Goal: Complete application form: Complete application form

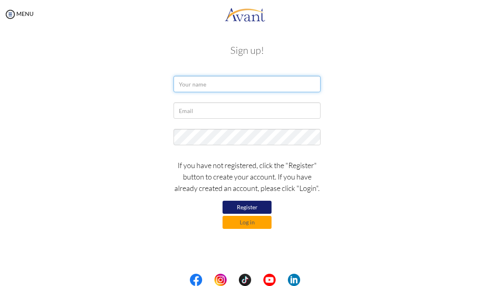
click at [198, 83] on input "text" at bounding box center [247, 84] width 147 height 16
click at [234, 222] on button "Log in" at bounding box center [247, 222] width 49 height 13
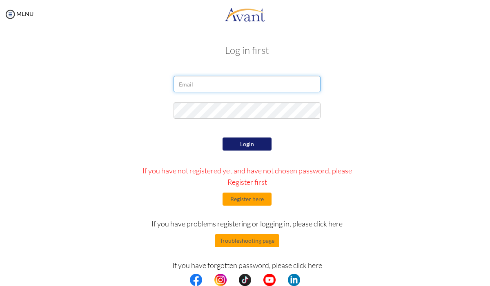
click at [236, 89] on input "email" at bounding box center [247, 84] width 147 height 16
type input "patriciaangeli.mmendoza@gmail.com"
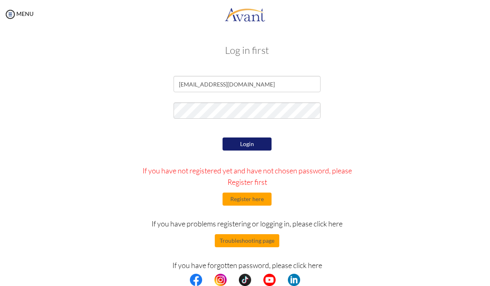
click at [253, 145] on button "Login" at bounding box center [247, 144] width 49 height 13
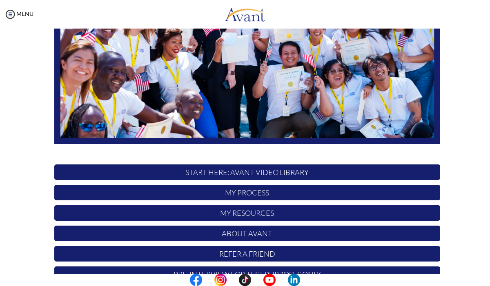
scroll to position [148, 0]
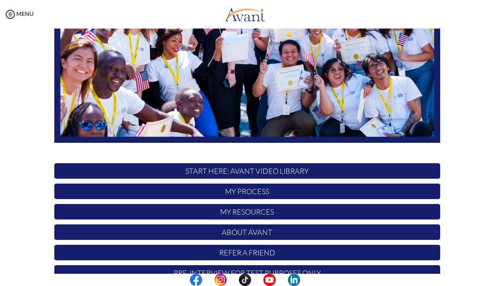
click at [294, 172] on p "START HERE: Avant Video Library" at bounding box center [247, 171] width 386 height 16
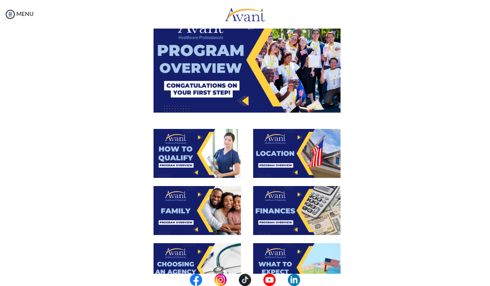
scroll to position [86, 0]
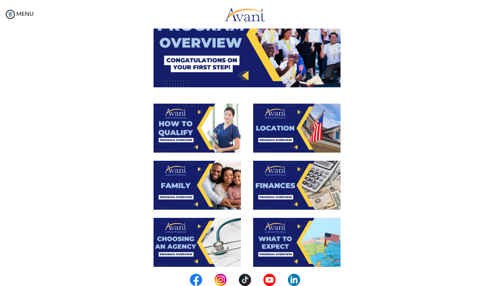
click at [215, 55] on img at bounding box center [247, 34] width 187 height 105
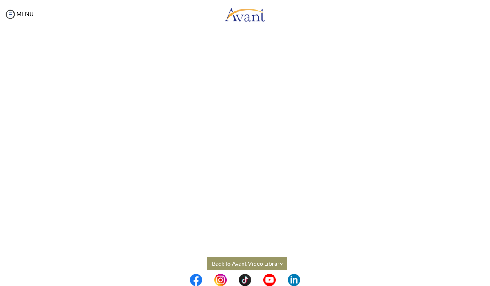
scroll to position [115, 0]
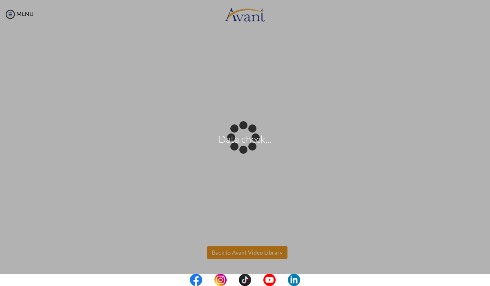
click at [249, 253] on body "Data check... Maintenance break. Please come back in 2 hours. MENU My Status Wh…" at bounding box center [245, 143] width 490 height 286
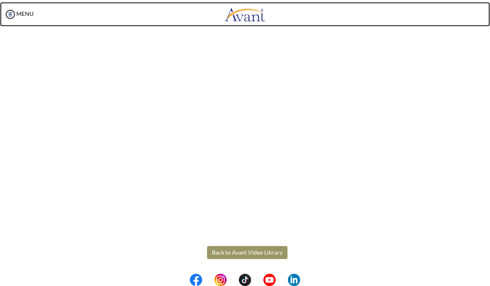
click at [331, 7] on link at bounding box center [245, 14] width 490 height 25
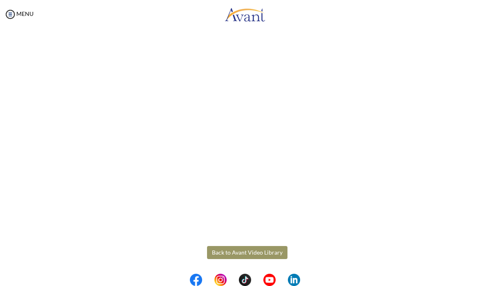
click at [251, 255] on button "Back to Avant Video Library" at bounding box center [247, 252] width 81 height 13
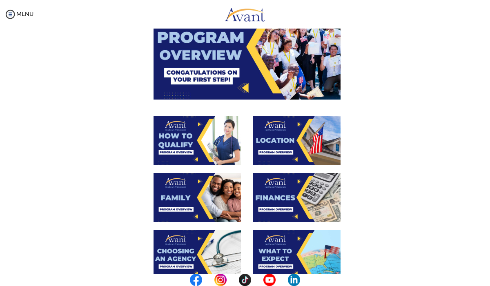
scroll to position [0, 0]
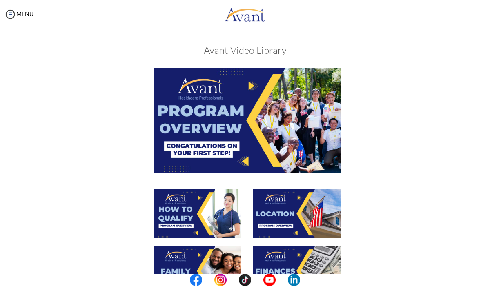
click at [204, 225] on img at bounding box center [197, 214] width 87 height 49
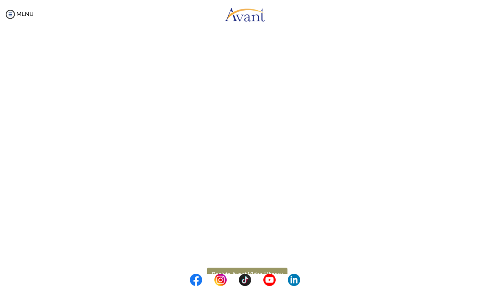
scroll to position [115, 0]
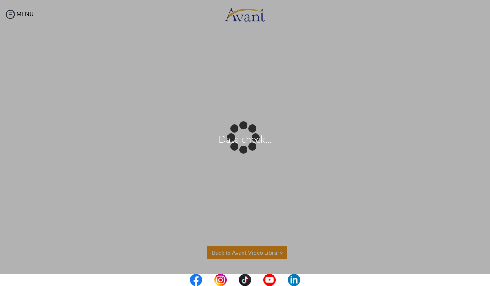
click at [254, 256] on body "Data check... Maintenance break. Please come back in 2 hours. MENU My Status Wh…" at bounding box center [245, 143] width 490 height 286
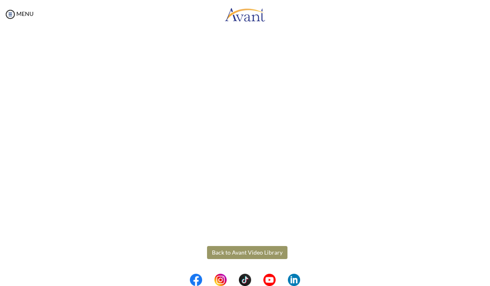
click at [243, 255] on button "Back to Avant Video Library" at bounding box center [247, 252] width 81 height 13
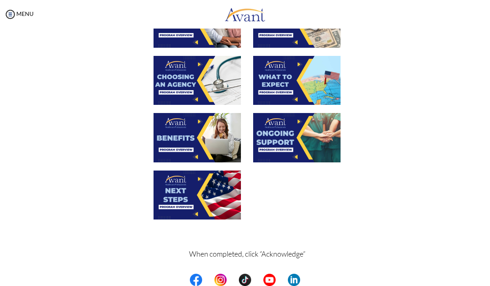
scroll to position [249, 0]
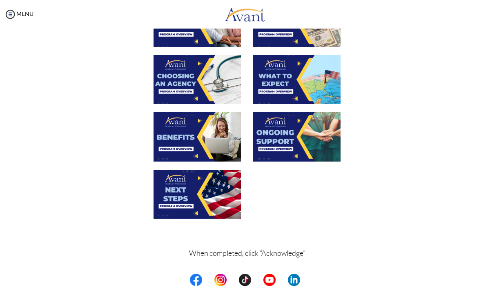
click at [194, 197] on img at bounding box center [197, 194] width 87 height 49
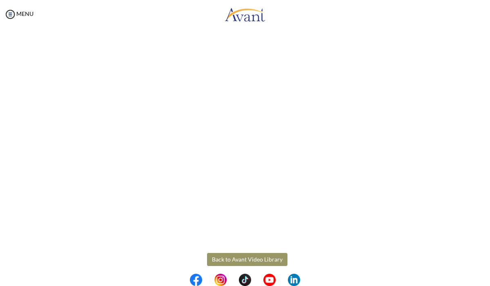
scroll to position [203, 0]
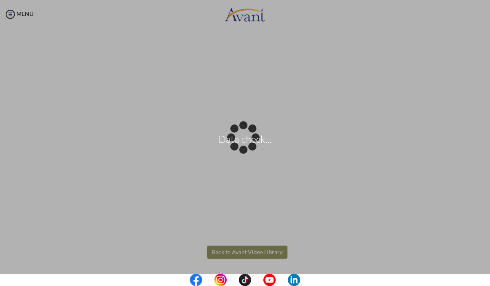
click at [248, 253] on body "Data check... Maintenance break. Please come back in 2 hours. MENU My Status Wh…" at bounding box center [245, 143] width 490 height 286
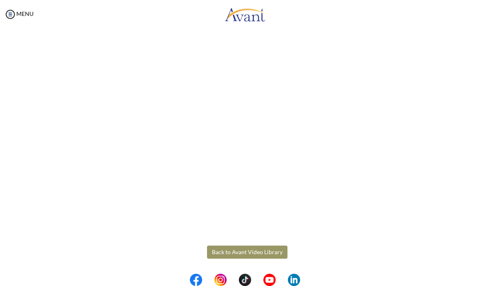
click at [248, 253] on button "Back to Avant Video Library" at bounding box center [247, 252] width 81 height 13
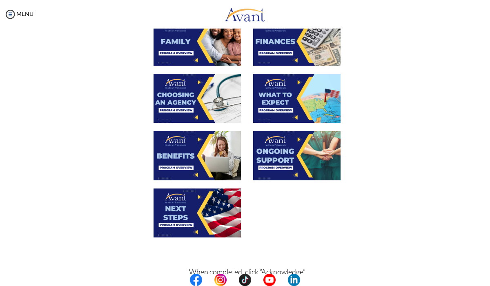
scroll to position [275, 0]
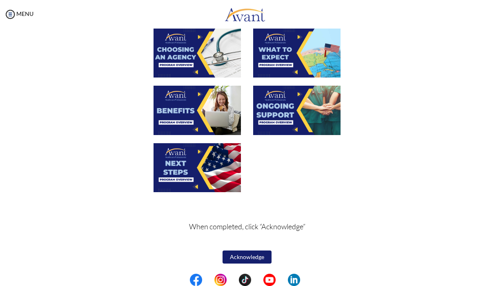
click at [246, 253] on button "Acknowledge" at bounding box center [247, 257] width 49 height 13
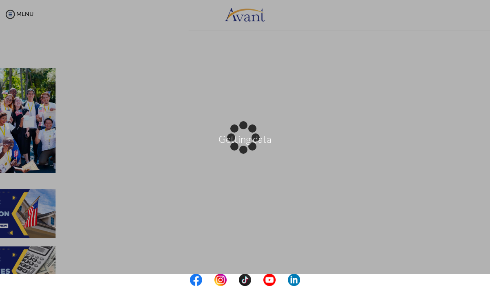
scroll to position [276, 0]
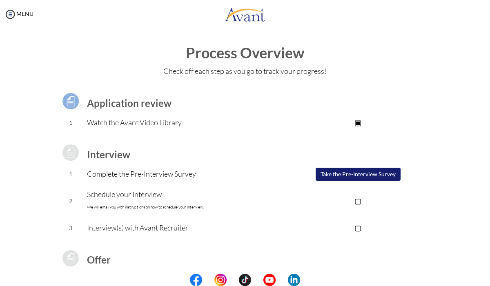
click at [362, 175] on button "Take the Pre-Interview Survey" at bounding box center [358, 174] width 85 height 13
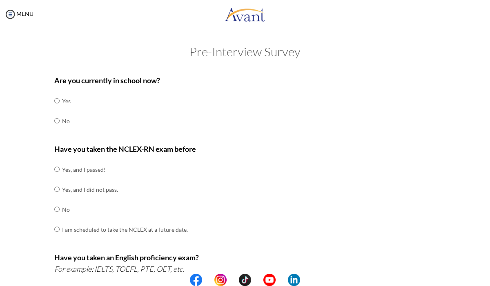
click at [52, 123] on div "Are you currently in school now? Yes No Have you taken the NCLEX-RN exam before…" at bounding box center [247, 287] width 398 height 432
click at [57, 121] on input "radio" at bounding box center [56, 121] width 5 height 16
radio input "true"
click at [59, 210] on input "radio" at bounding box center [56, 209] width 5 height 16
radio input "true"
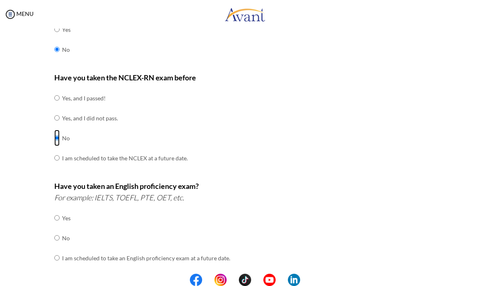
scroll to position [75, 0]
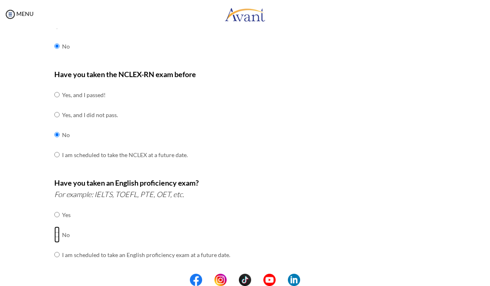
click at [57, 235] on input "radio" at bounding box center [56, 235] width 5 height 16
radio input "true"
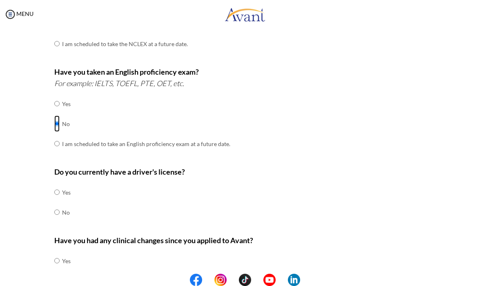
scroll to position [187, 0]
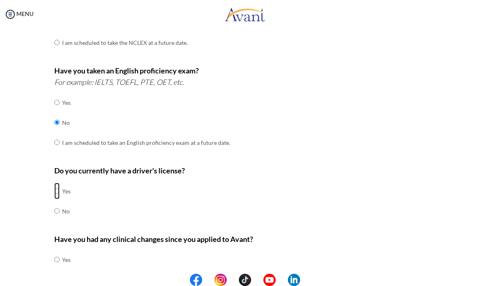
click at [58, 188] on input "radio" at bounding box center [56, 191] width 5 height 16
radio input "true"
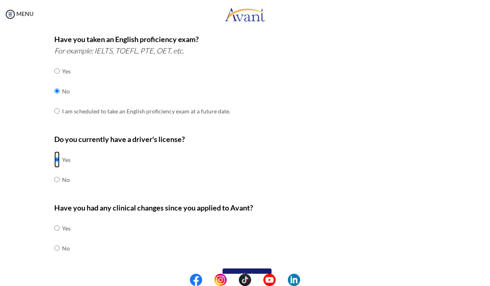
scroll to position [228, 0]
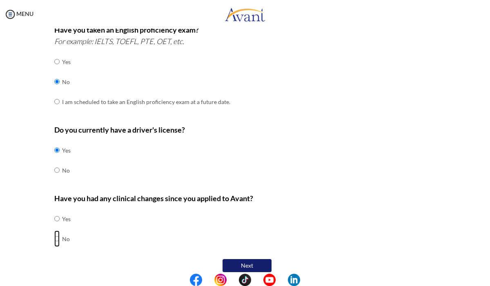
click at [57, 237] on input "radio" at bounding box center [56, 239] width 5 height 16
radio input "true"
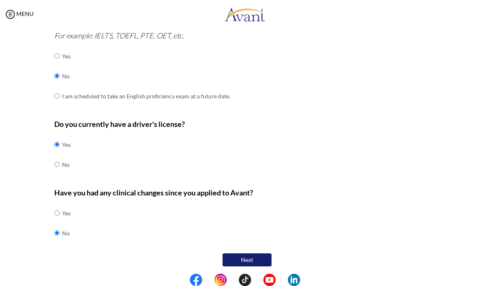
click at [223, 240] on div "Have you had any clinical changes since you applied to Avant? Yes No" at bounding box center [247, 219] width 386 height 65
click at [250, 264] on button "Next" at bounding box center [247, 260] width 49 height 13
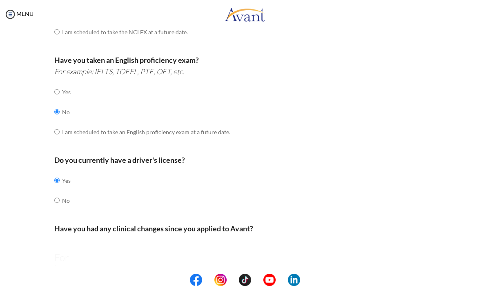
scroll to position [16, 0]
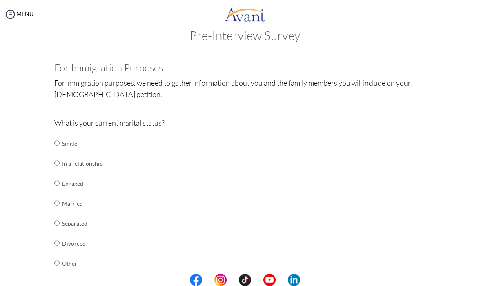
click at [67, 144] on td "Single" at bounding box center [82, 144] width 41 height 20
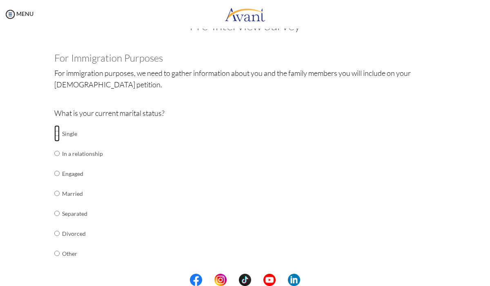
click at [56, 132] on input "radio" at bounding box center [56, 133] width 5 height 16
radio input "true"
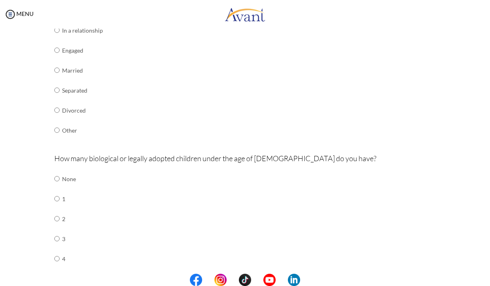
scroll to position [172, 0]
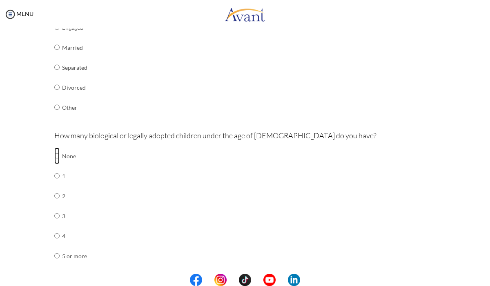
click at [54, 154] on input "radio" at bounding box center [56, 156] width 5 height 16
radio input "true"
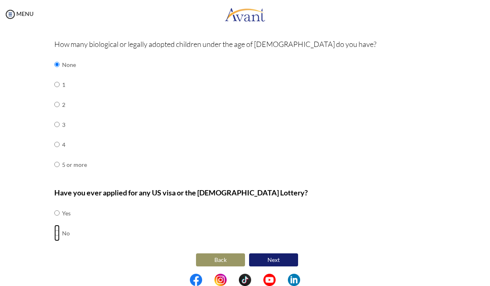
click at [58, 236] on input "radio" at bounding box center [56, 233] width 5 height 16
radio input "true"
click at [56, 232] on input "radio" at bounding box center [56, 233] width 5 height 16
click at [288, 257] on button "Next" at bounding box center [273, 260] width 49 height 13
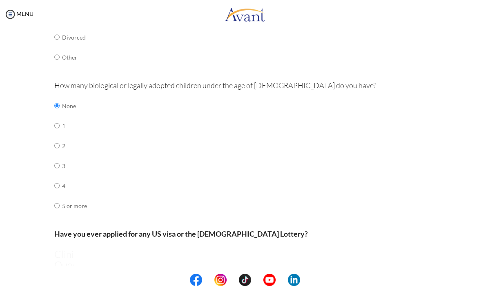
scroll to position [16, 0]
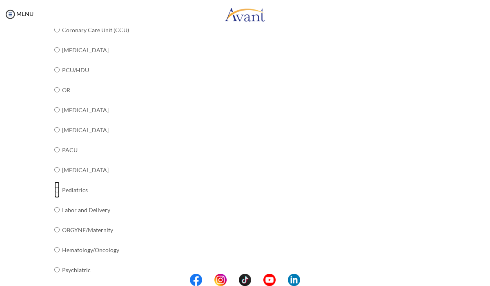
click at [57, 188] on input "radio" at bounding box center [56, 190] width 5 height 16
radio input "true"
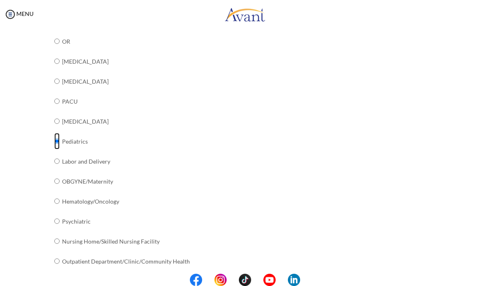
scroll to position [302, 0]
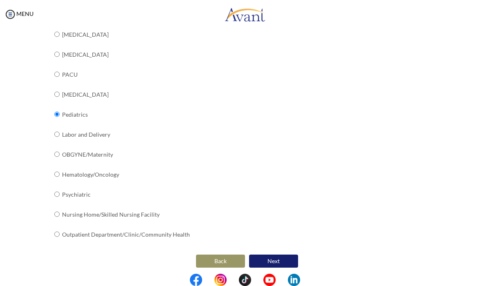
click at [271, 256] on button "Next" at bounding box center [273, 261] width 49 height 13
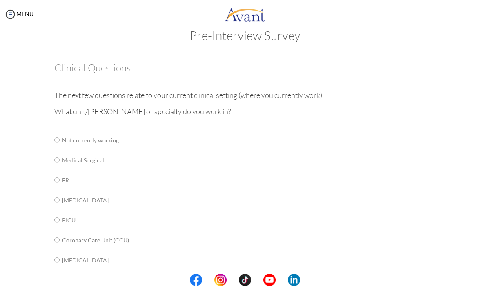
scroll to position [16, 0]
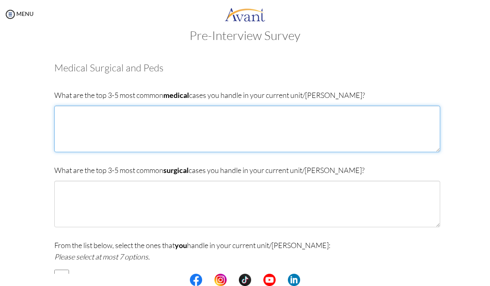
click at [144, 132] on textarea at bounding box center [247, 129] width 386 height 47
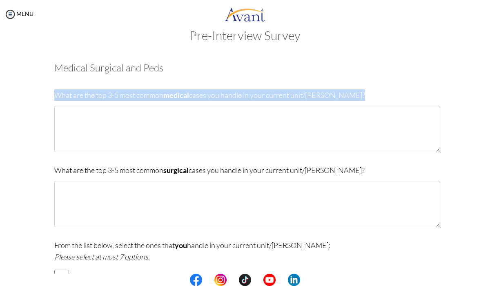
drag, startPoint x: 55, startPoint y: 95, endPoint x: 323, endPoint y: 114, distance: 268.4
click at [324, 114] on div "What are the top 3-5 most common medical cases you handle in your current unit/…" at bounding box center [247, 124] width 386 height 71
copy p "What are the top 3-5 most common medical cases you handle in your current unit/…"
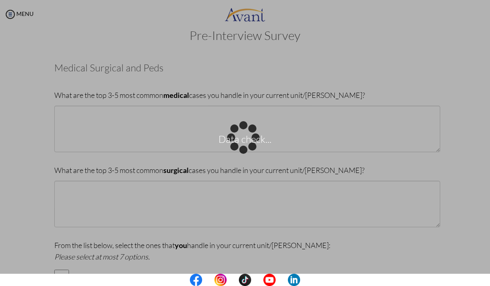
click at [196, 135] on p "Data check..." at bounding box center [245, 144] width 490 height 20
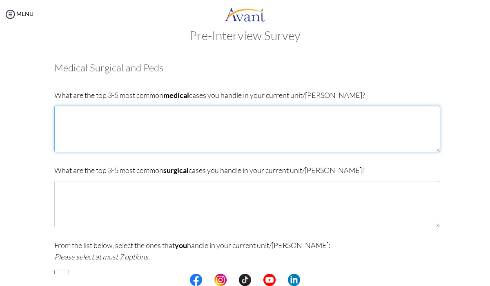
click at [178, 132] on textarea at bounding box center [247, 129] width 386 height 47
paste textarea "Our [PERSON_NAME] manages both pre- and post-operative, as well as medical case…"
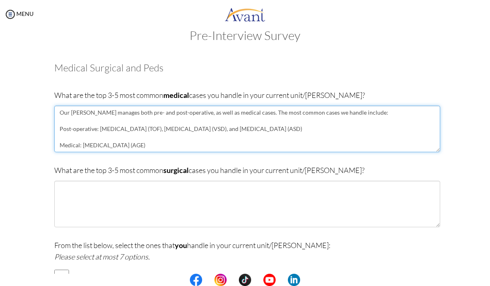
click at [142, 123] on textarea "Our [PERSON_NAME] manages both pre- and post-operative, as well as medical case…" at bounding box center [247, 129] width 386 height 47
click at [149, 132] on textarea "Our [PERSON_NAME] manages both pre- and post-operative, as well as medical case…" at bounding box center [247, 129] width 386 height 47
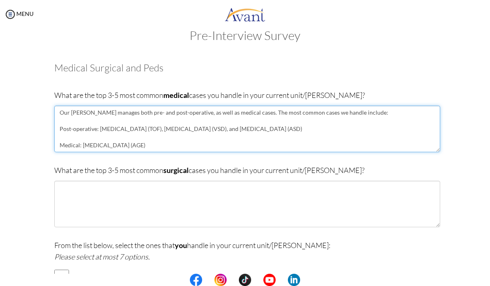
click at [149, 132] on textarea "Our [PERSON_NAME] manages both pre- and post-operative, as well as medical case…" at bounding box center [247, 129] width 386 height 47
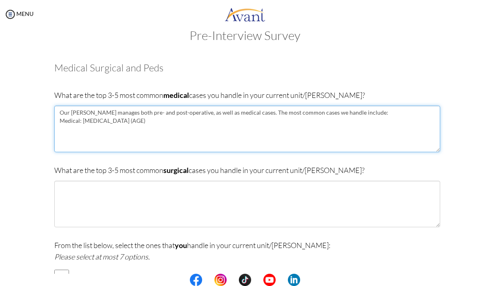
type textarea "Our [PERSON_NAME] manages both pre- and post-operative, as well as medical case…"
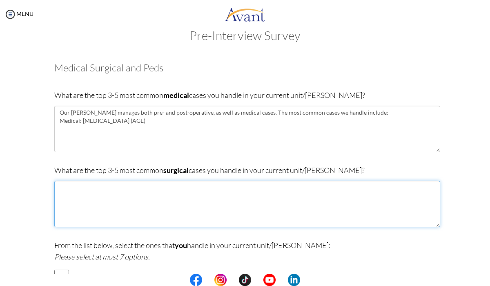
click at [114, 194] on textarea at bounding box center [247, 204] width 386 height 47
paste textarea "Post-operative: [MEDICAL_DATA] (TOF), [MEDICAL_DATA] (VSD), and [MEDICAL_DATA] …"
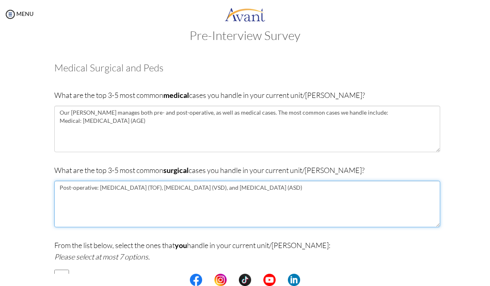
type textarea "Post-operative: [MEDICAL_DATA] (TOF), [MEDICAL_DATA] (VSD), and [MEDICAL_DATA] …"
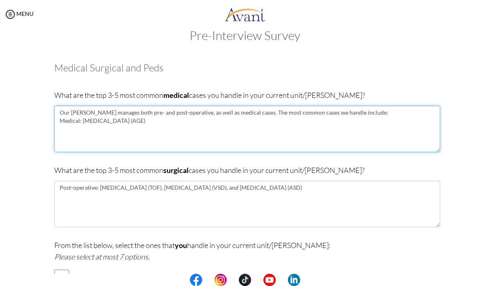
click at [101, 114] on textarea "Our [PERSON_NAME] manages both pre- and post-operative, as well as medical case…" at bounding box center [247, 129] width 386 height 47
click at [159, 122] on textarea "Our [PERSON_NAME] manages both pre- and post-operative, as well as medical case…" at bounding box center [247, 129] width 386 height 47
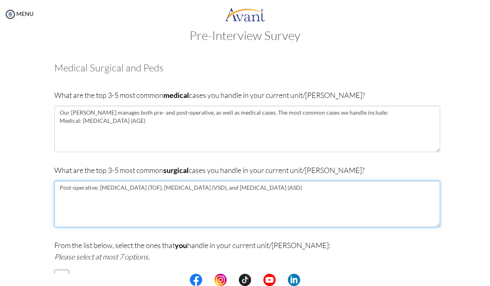
click at [139, 188] on textarea "Post-operative: [MEDICAL_DATA] (TOF), [MEDICAL_DATA] (VSD), and [MEDICAL_DATA] …" at bounding box center [247, 204] width 386 height 47
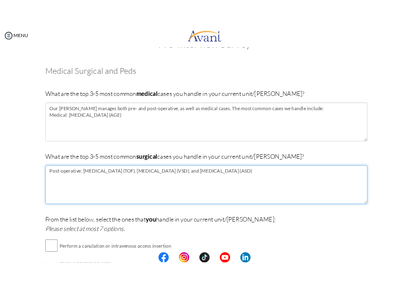
scroll to position [30, 0]
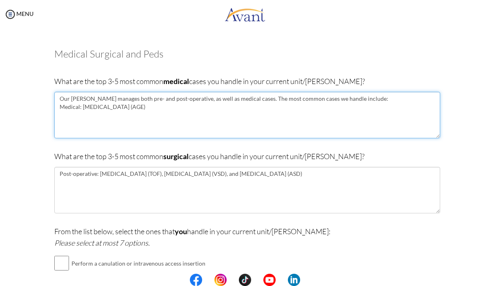
click at [217, 123] on textarea "Our [PERSON_NAME] manages both pre- and post-operative, as well as medical case…" at bounding box center [247, 115] width 386 height 47
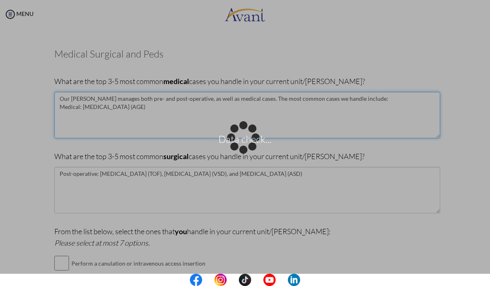
click at [156, 111] on textarea "Our [PERSON_NAME] manages both pre- and post-operative, as well as medical case…" at bounding box center [247, 115] width 386 height 47
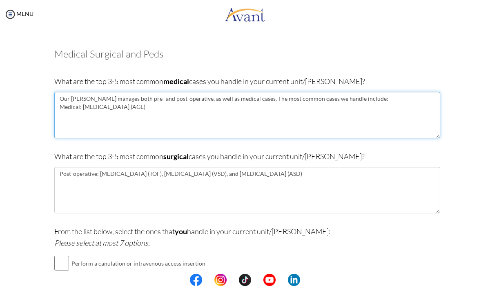
drag, startPoint x: 156, startPoint y: 111, endPoint x: 58, endPoint y: 96, distance: 98.3
click at [58, 96] on textarea "Our [PERSON_NAME] manages both pre- and post-operative, as well as medical case…" at bounding box center [247, 115] width 386 height 47
click at [174, 126] on textarea "Our [PERSON_NAME] manages both pre- and post-operative, as well as medical case…" at bounding box center [247, 115] width 386 height 47
click at [228, 110] on textarea "Our [PERSON_NAME] manages both pre- and post-operative, as well as medical case…" at bounding box center [247, 115] width 386 height 47
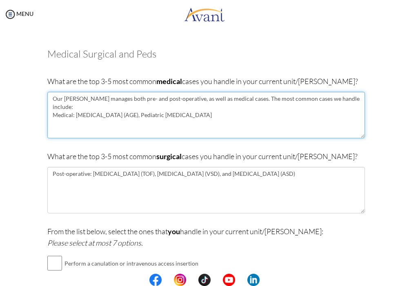
click at [270, 103] on textarea "Our [PERSON_NAME] manages both pre- and post-operative, as well as medical case…" at bounding box center [206, 115] width 318 height 47
click at [140, 104] on textarea "Our [PERSON_NAME] manages both pre- and post-operative, as well as medical case…" at bounding box center [206, 115] width 318 height 47
click at [290, 108] on textarea "Our [PERSON_NAME] manages both pre- and post-operative, as well as medical case…" at bounding box center [206, 115] width 318 height 47
type textarea "Our [PERSON_NAME] manages both pre- and post-operative, as well as medical case…"
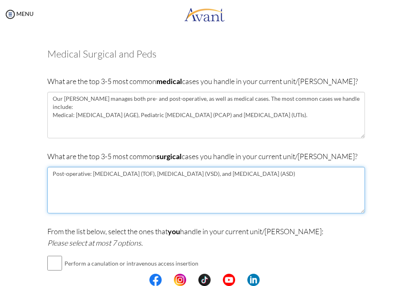
click at [324, 175] on textarea "Post-operative: [MEDICAL_DATA] (TOF), [MEDICAL_DATA] (VSD), and [MEDICAL_DATA] …" at bounding box center [206, 190] width 318 height 47
type textarea "Post-operative: [MEDICAL_DATA] (TOF), [MEDICAL_DATA] (VSD), and [MEDICAL_DATA] …"
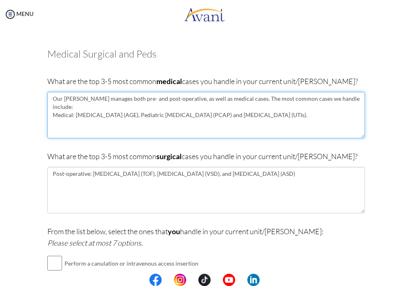
click at [116, 121] on textarea "Our [PERSON_NAME] manages both pre- and post-operative, as well as medical case…" at bounding box center [206, 115] width 318 height 47
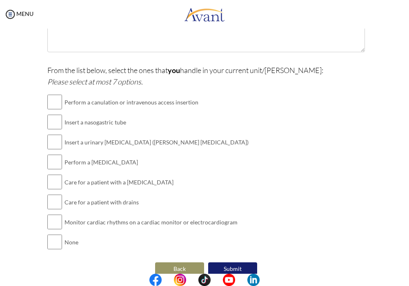
scroll to position [193, 0]
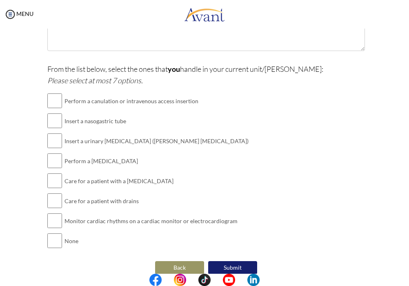
type textarea "Our [PERSON_NAME] manages both pre- and post-operative, as well as medical case…"
click at [56, 159] on input "checkbox" at bounding box center [54, 161] width 15 height 16
checkbox input "true"
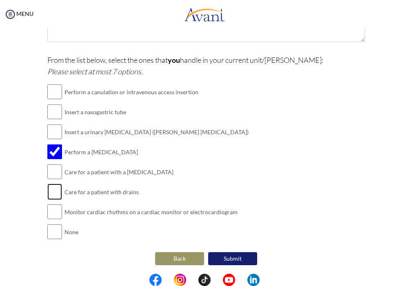
click at [57, 191] on input "checkbox" at bounding box center [54, 192] width 15 height 16
checkbox input "true"
click at [57, 212] on input "checkbox" at bounding box center [54, 212] width 15 height 16
checkbox input "true"
click at [61, 92] on input "checkbox" at bounding box center [54, 92] width 15 height 16
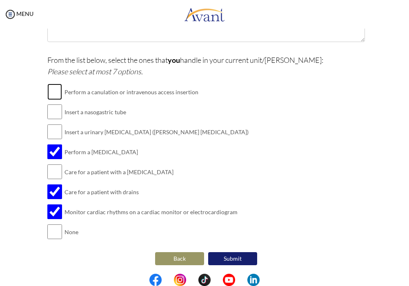
checkbox input "true"
click at [52, 135] on input "checkbox" at bounding box center [54, 132] width 15 height 16
checkbox input "true"
click at [227, 256] on button "Submit" at bounding box center [232, 259] width 49 height 13
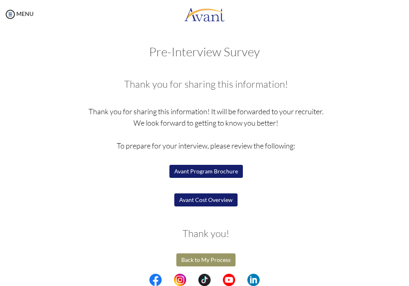
click at [212, 173] on button "Avant Program Brochure" at bounding box center [207, 171] width 74 height 13
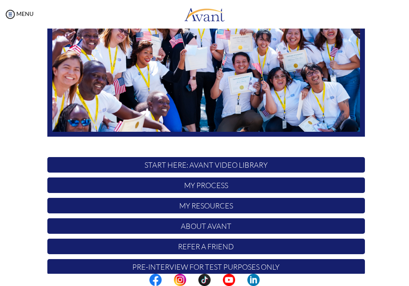
scroll to position [129, 0]
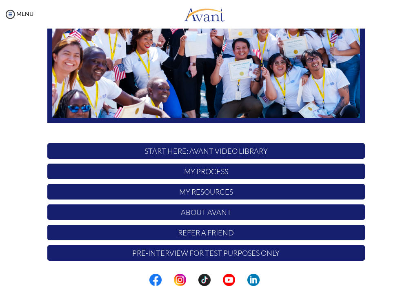
click at [193, 255] on p "Pre-Interview for test purposes only" at bounding box center [206, 254] width 318 height 16
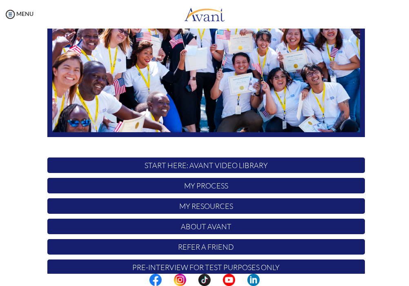
scroll to position [129, 0]
